Goal: Task Accomplishment & Management: Manage account settings

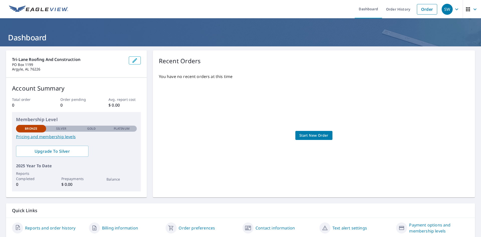
click at [63, 136] on link "Pricing and membership levels" at bounding box center [76, 137] width 121 height 6
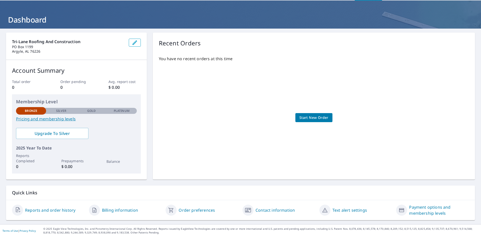
scroll to position [18, 0]
click at [117, 209] on link "Billing information" at bounding box center [120, 210] width 36 height 6
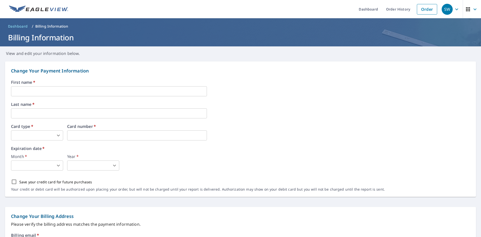
click at [33, 93] on input "text" at bounding box center [109, 91] width 196 height 10
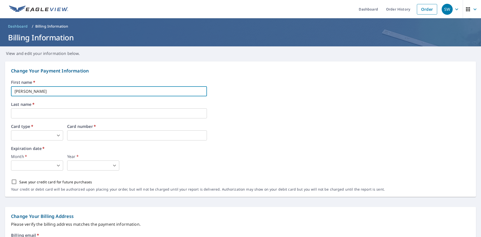
type input "[PERSON_NAME]"
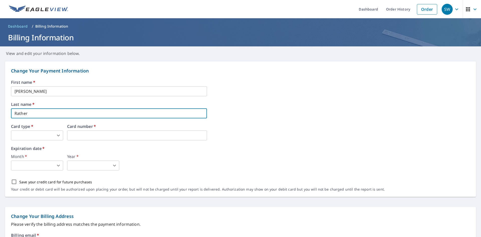
type input "Rather"
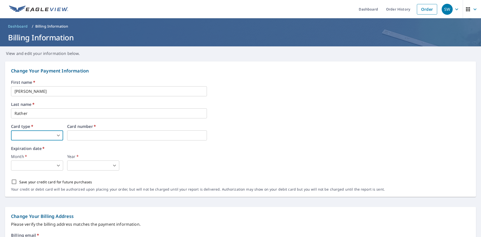
click at [38, 137] on body "SW SW Dashboard Order History Order SW Dashboard / Billing Information Billing …" at bounding box center [240, 118] width 481 height 237
click at [29, 162] on li "MasterCard" at bounding box center [37, 164] width 52 height 9
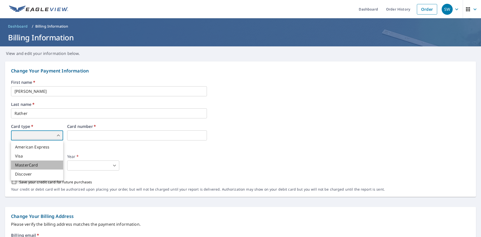
type input "3"
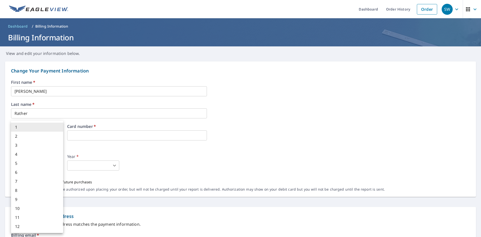
click at [43, 166] on body "SW SW Dashboard Order History Order SW Dashboard / Billing Information Billing …" at bounding box center [240, 118] width 481 height 237
click at [38, 174] on li "6" at bounding box center [37, 172] width 52 height 9
type input "6"
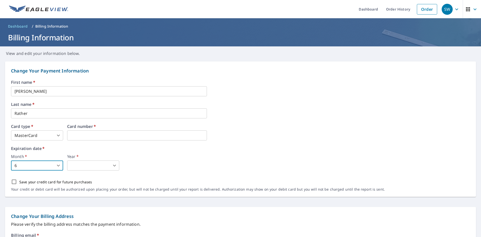
click at [73, 162] on body "SW SW Dashboard Order History Order SW Dashboard / Billing Information Billing …" at bounding box center [240, 118] width 481 height 237
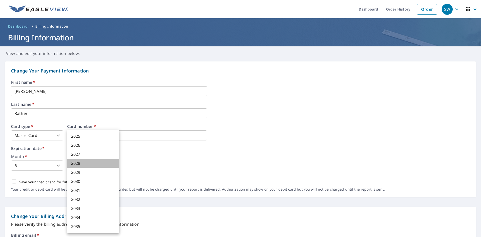
click at [76, 163] on li "2028" at bounding box center [93, 163] width 52 height 9
type input "2028"
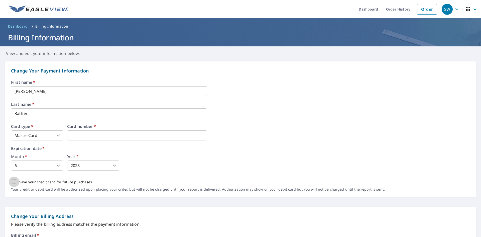
click at [14, 181] on input "Save your credit card for future purchases" at bounding box center [14, 181] width 11 height 11
checkbox input "true"
click at [224, 162] on div "Month   * 6 6 ​ Year   * 2028 2028 ​" at bounding box center [240, 162] width 459 height 16
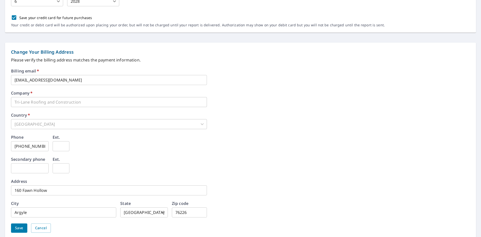
scroll to position [184, 0]
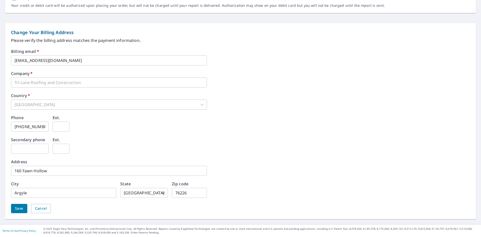
click at [18, 213] on div "Billing email   * [EMAIL_ADDRESS][DOMAIN_NAME] ​ Company   * Tri-Lane Roofing a…" at bounding box center [240, 134] width 459 height 170
click at [19, 210] on span "Save" at bounding box center [19, 208] width 8 height 6
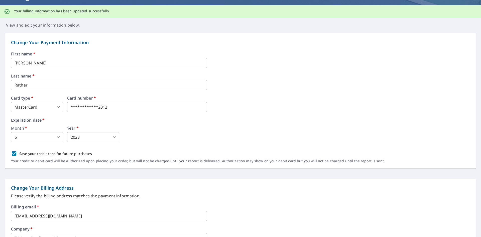
scroll to position [0, 0]
